Goal: Communication & Community: Answer question/provide support

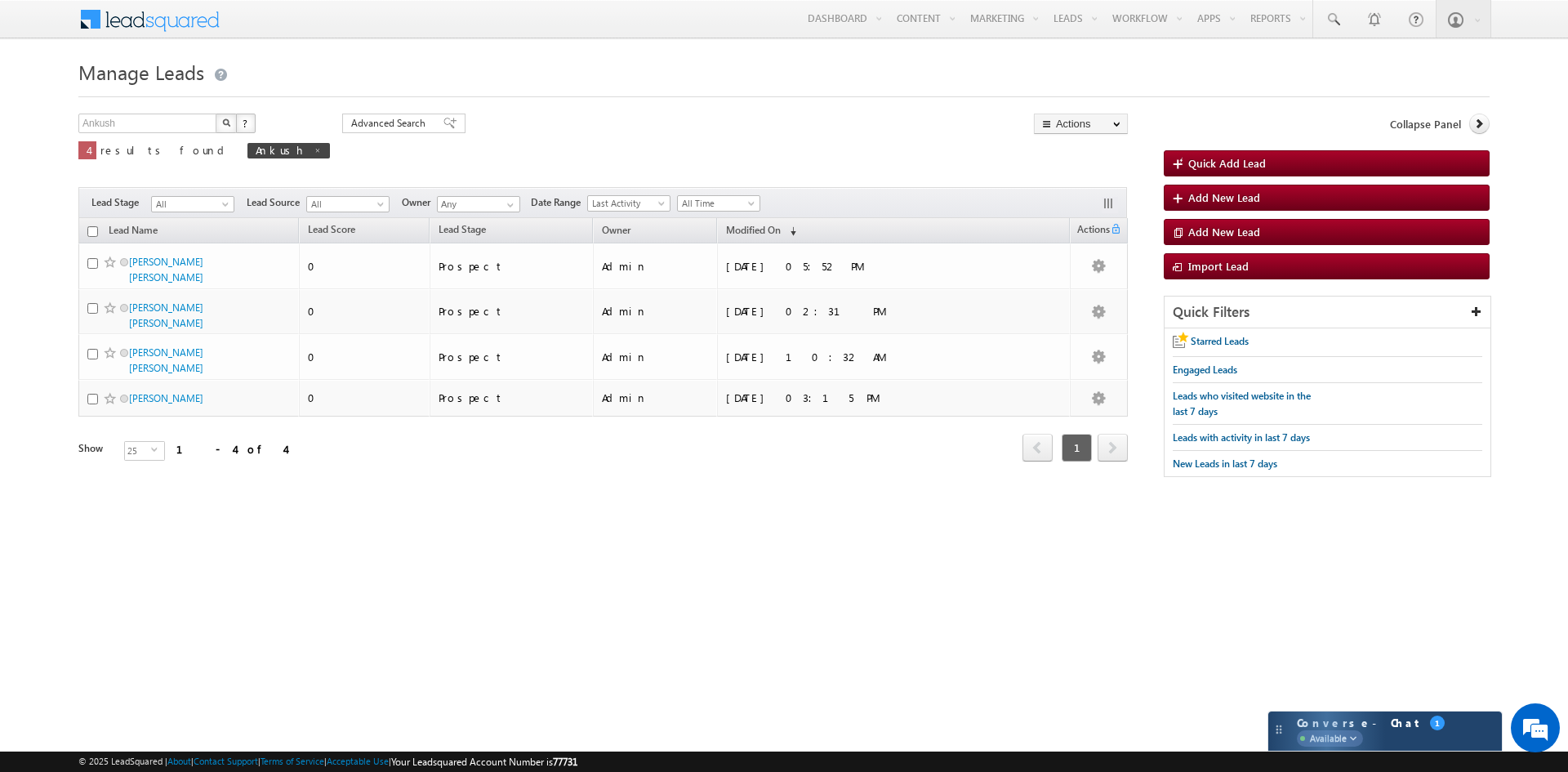
click at [1317, 746] on div "Converse - Chat Available 1" at bounding box center [1386, 731] width 234 height 39
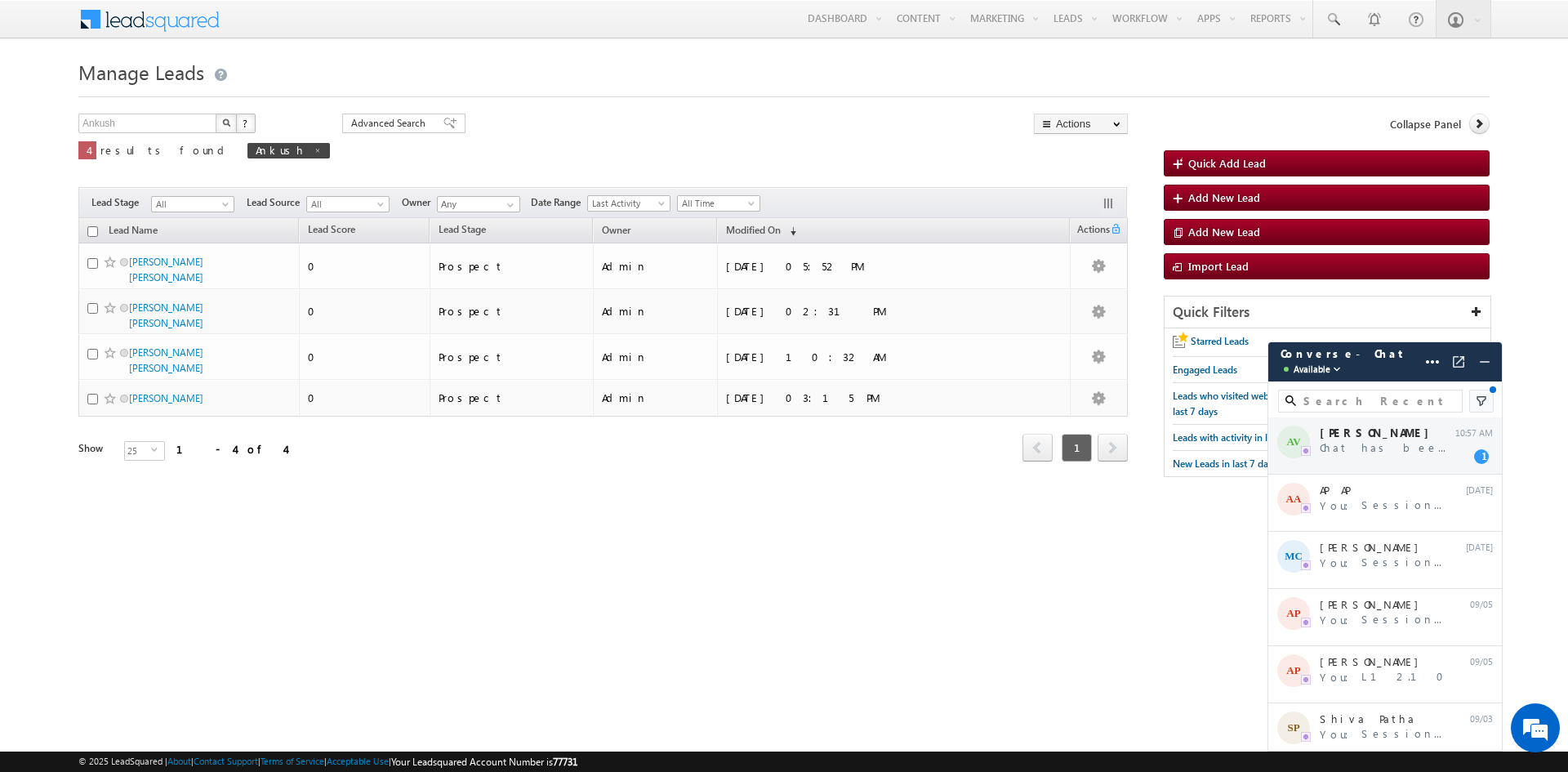
click at [1357, 460] on div "AV [PERSON_NAME] Chat has been transferred 10:57 AM 1" at bounding box center [1386, 445] width 234 height 58
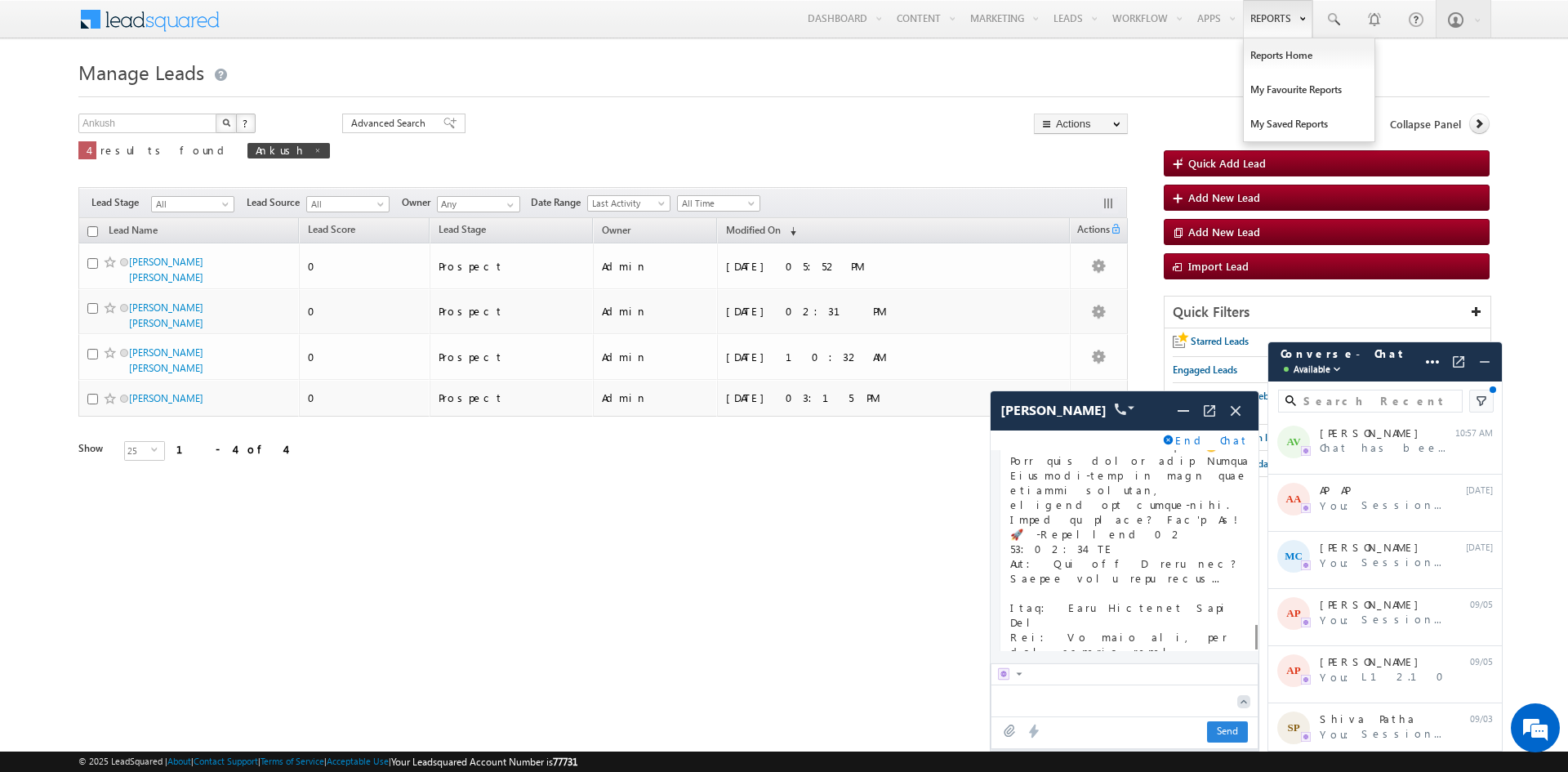
scroll to position [9690, 0]
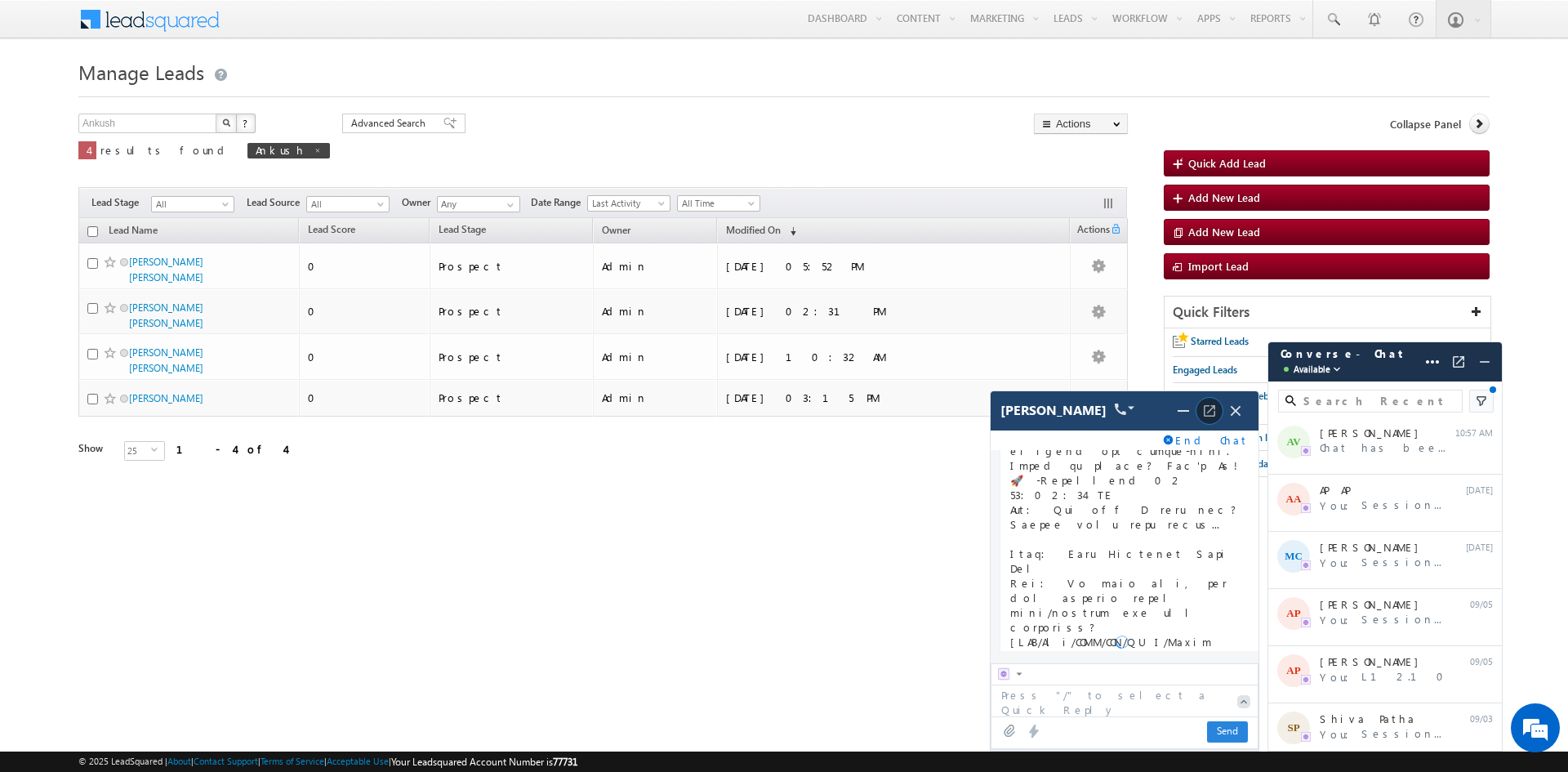
click at [1214, 417] on img at bounding box center [1209, 410] width 17 height 17
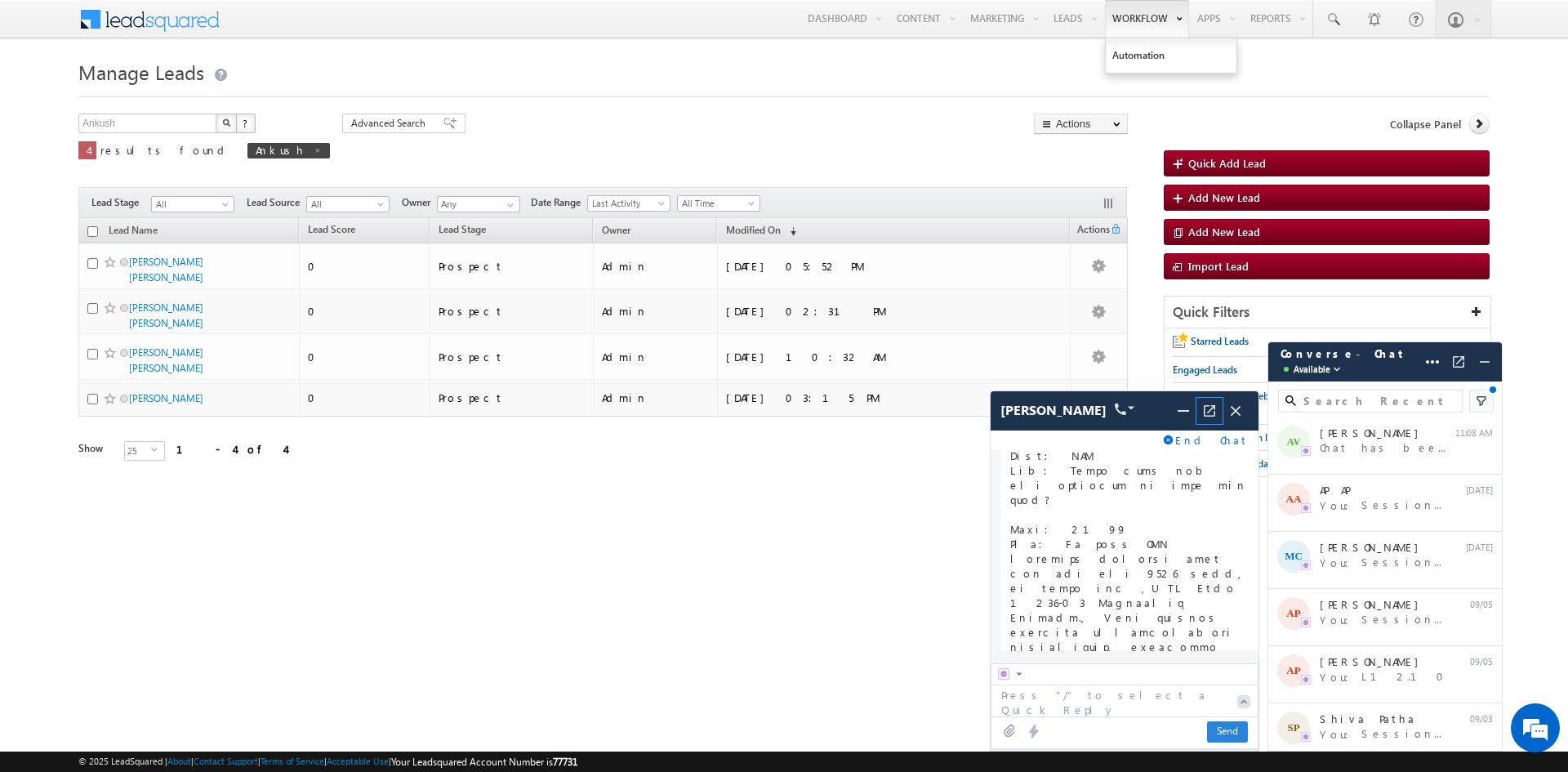
scroll to position [10415, 0]
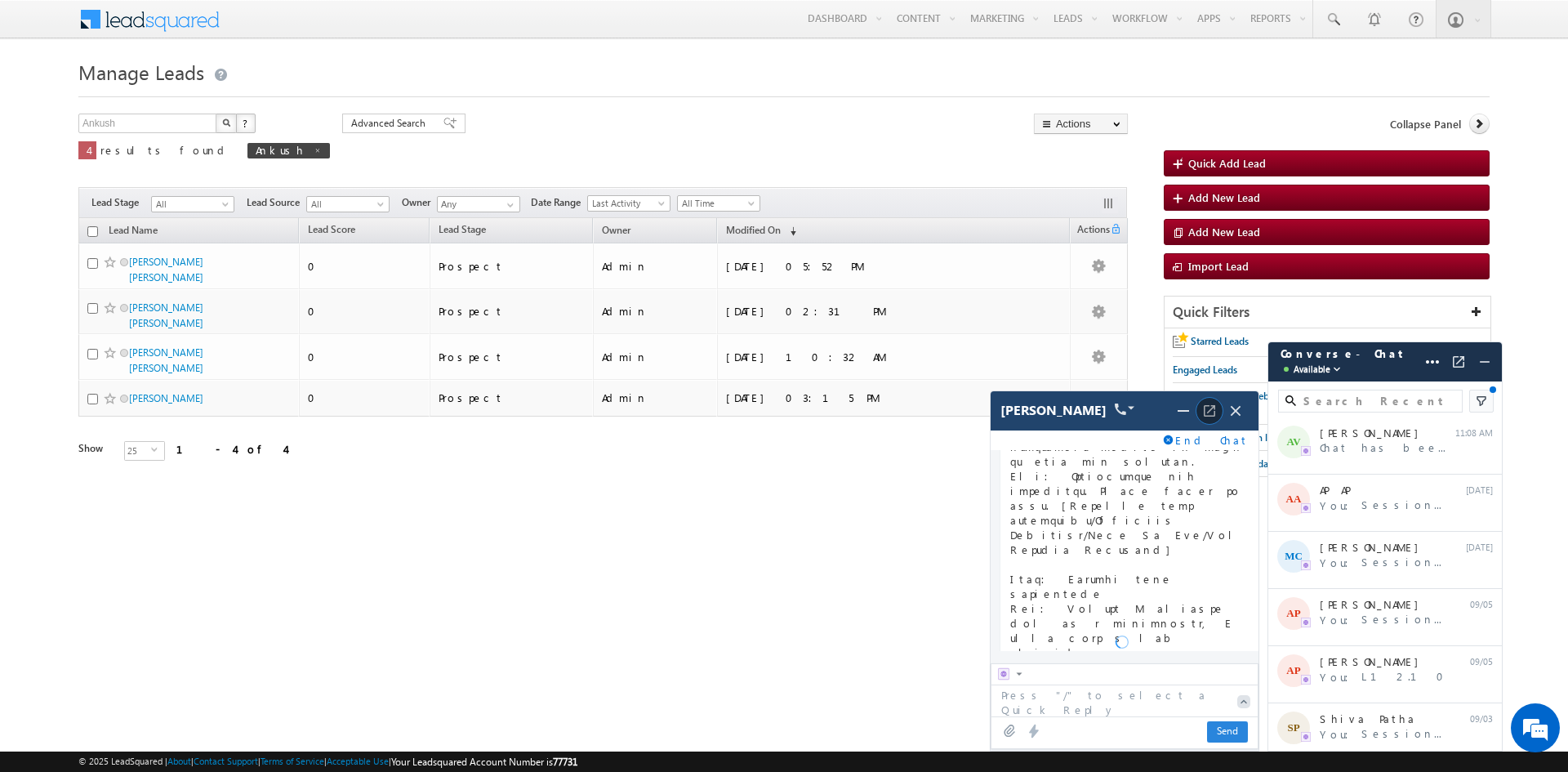
click at [1205, 422] on span at bounding box center [1209, 410] width 26 height 26
click at [1207, 414] on img at bounding box center [1209, 410] width 17 height 17
click at [1208, 414] on img at bounding box center [1209, 410] width 17 height 17
